Goal: Information Seeking & Learning: Learn about a topic

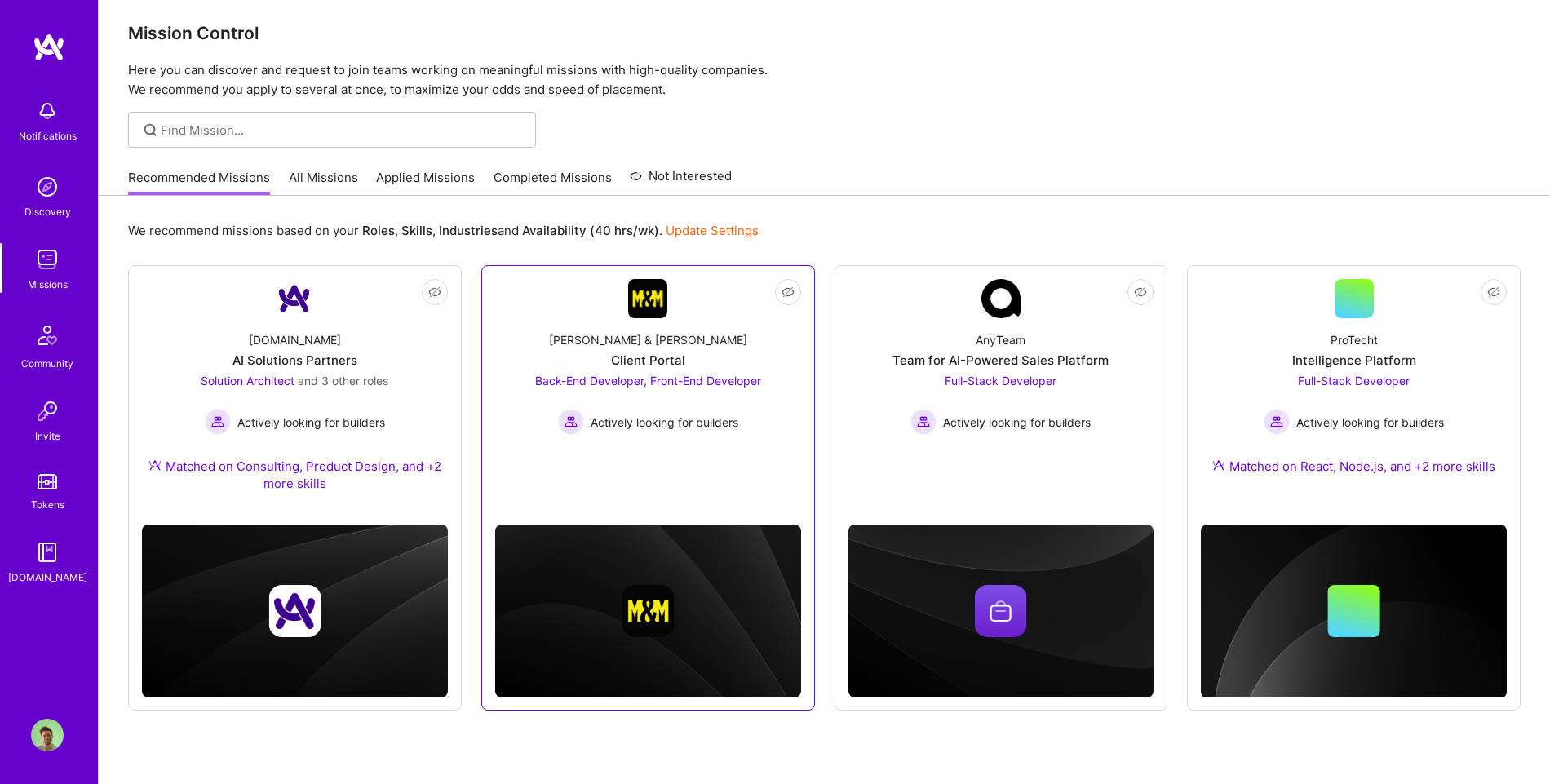
scroll to position [49, 0]
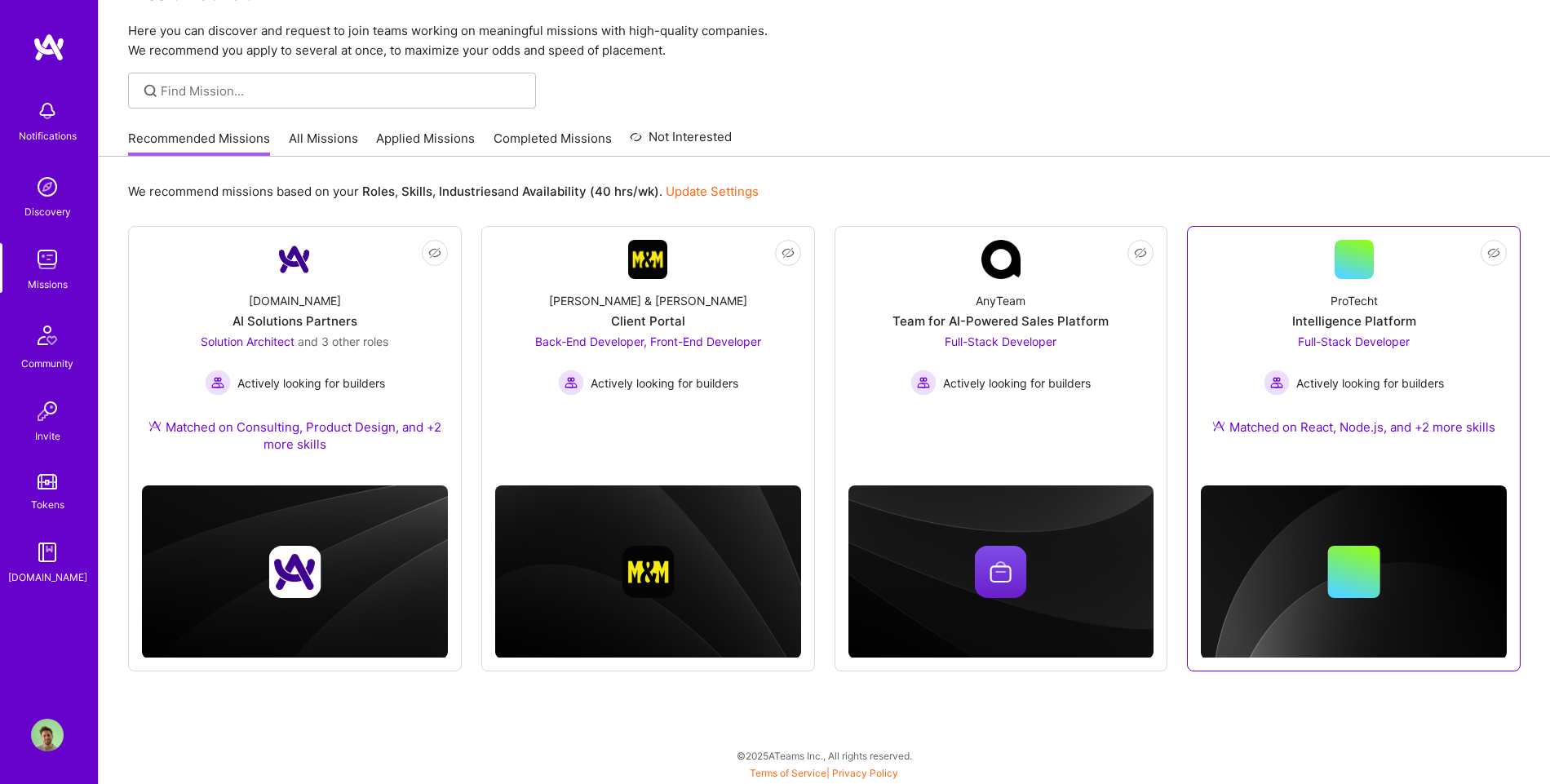
click at [878, 355] on div "ProTecht Intelligence Platform Full-Stack Developer Actively looking for builde…" at bounding box center [1354, 366] width 306 height 176
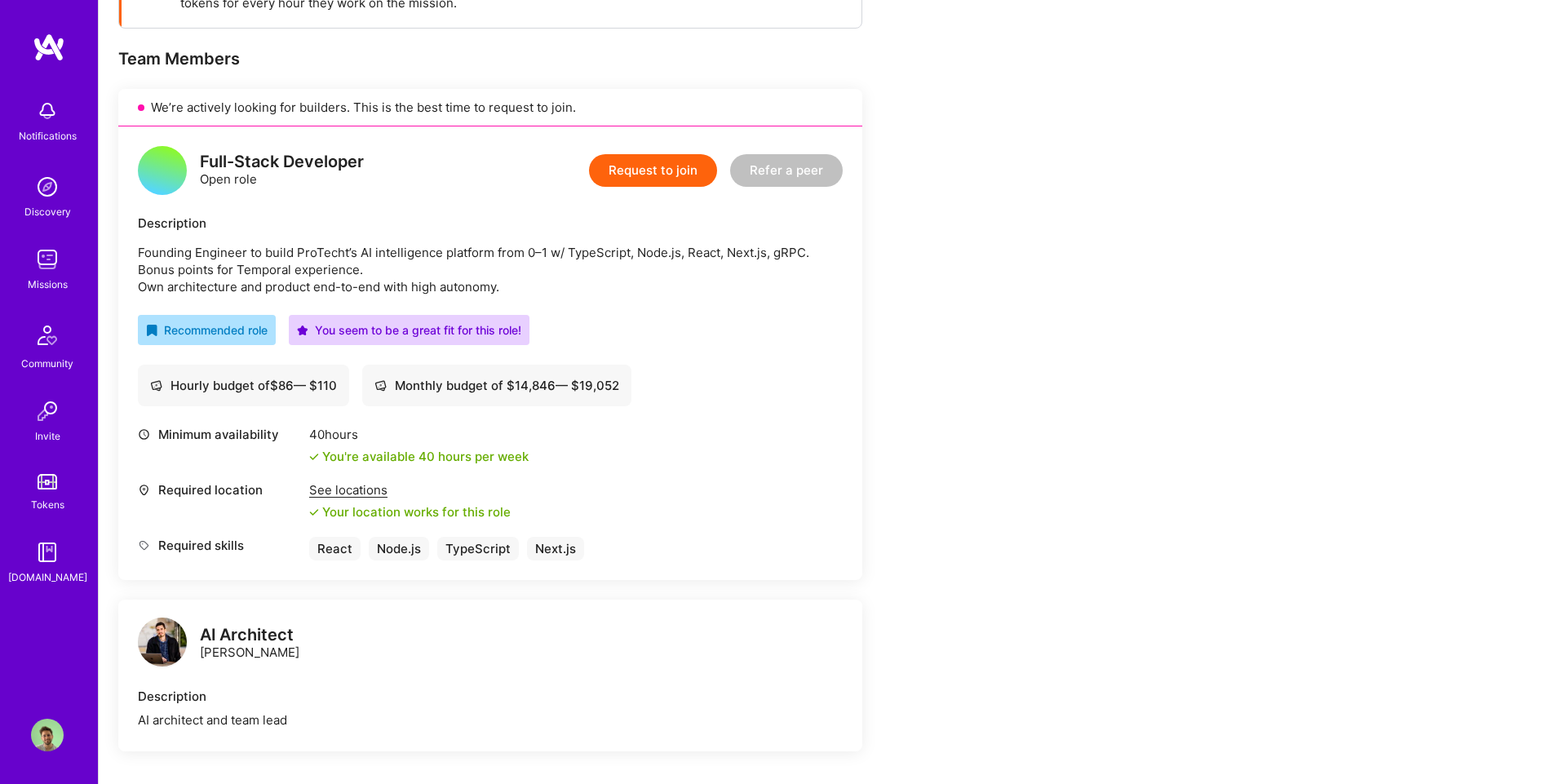
scroll to position [330, 0]
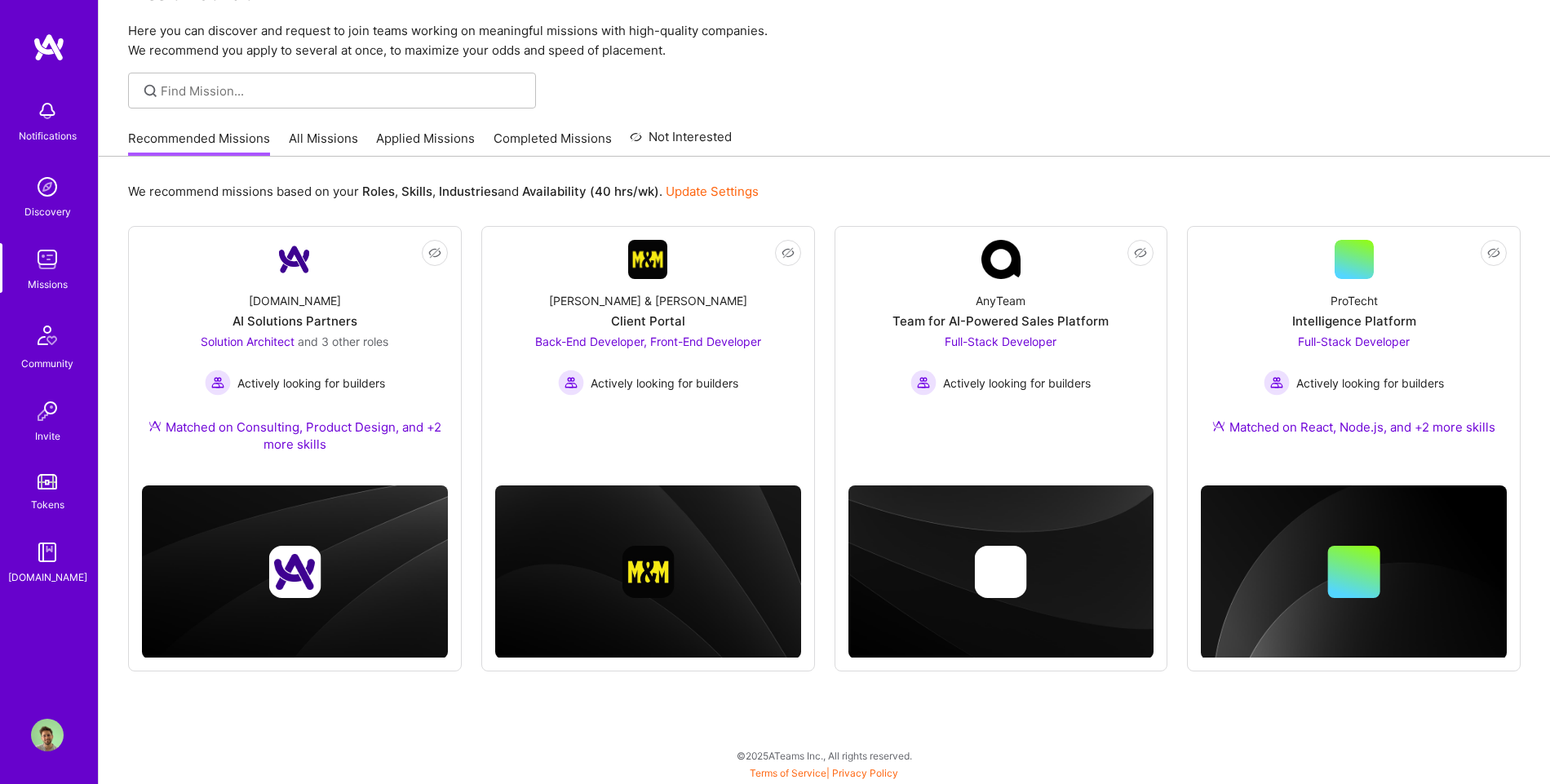
scroll to position [49, 0]
click at [612, 297] on div "[PERSON_NAME] & [PERSON_NAME]" at bounding box center [648, 300] width 198 height 17
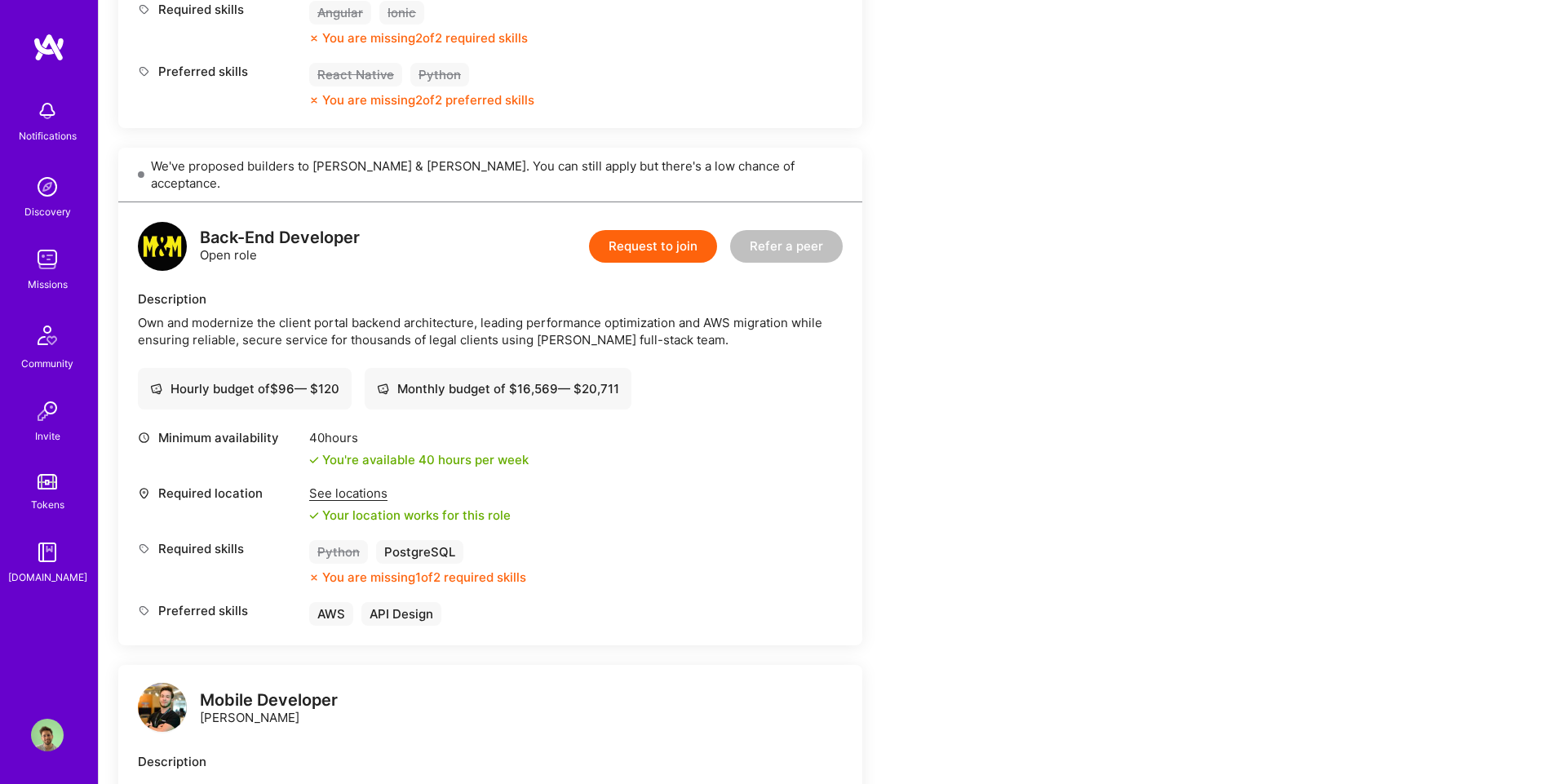
scroll to position [948, 0]
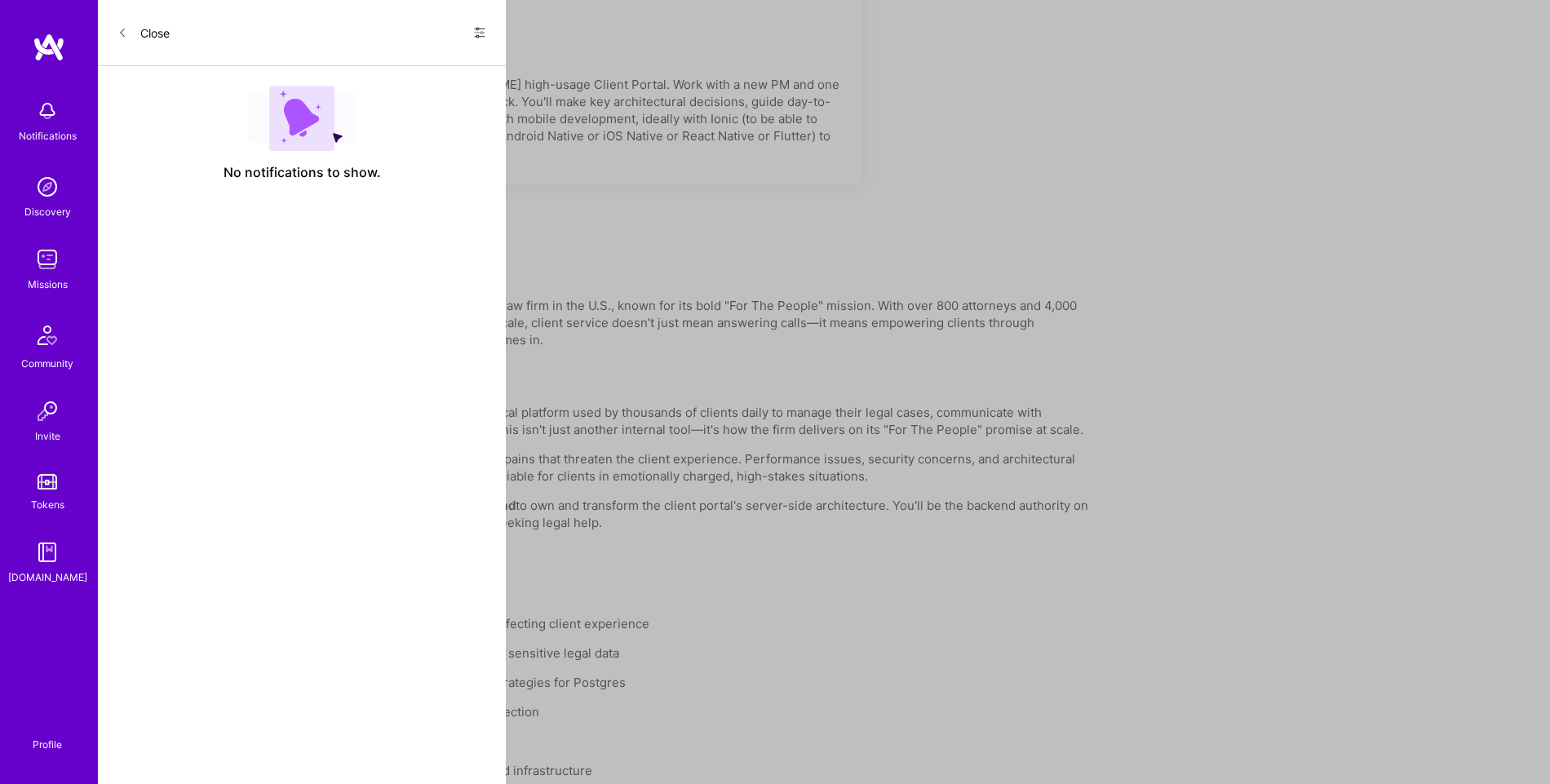
scroll to position [49, 0]
